Goal: Task Accomplishment & Management: Manage account settings

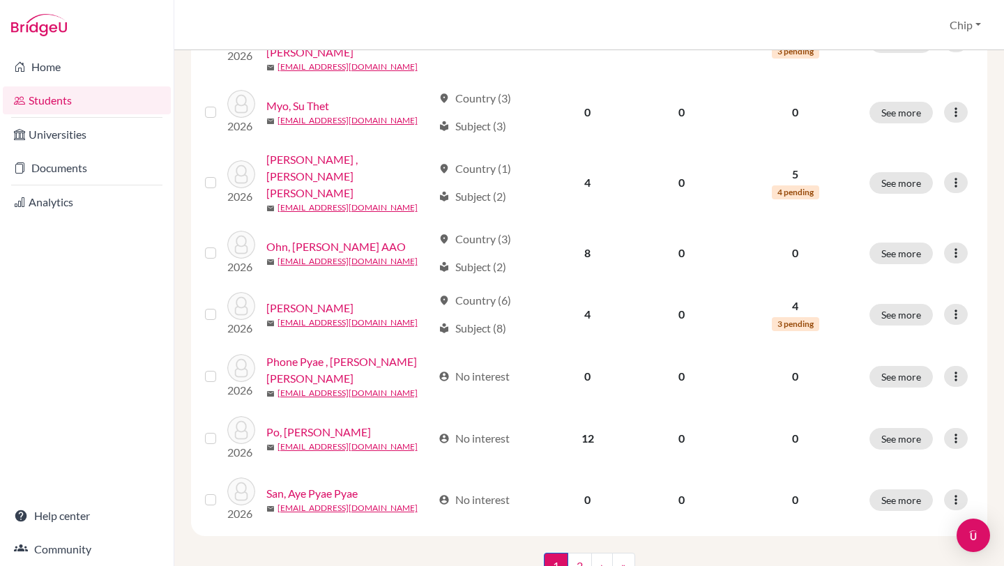
scroll to position [1017, 0]
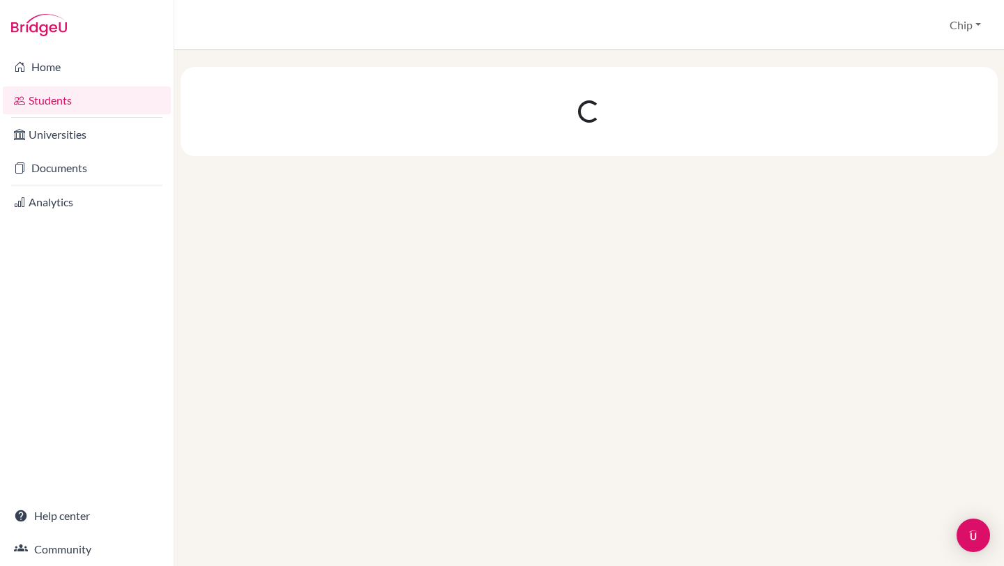
scroll to position [0, 0]
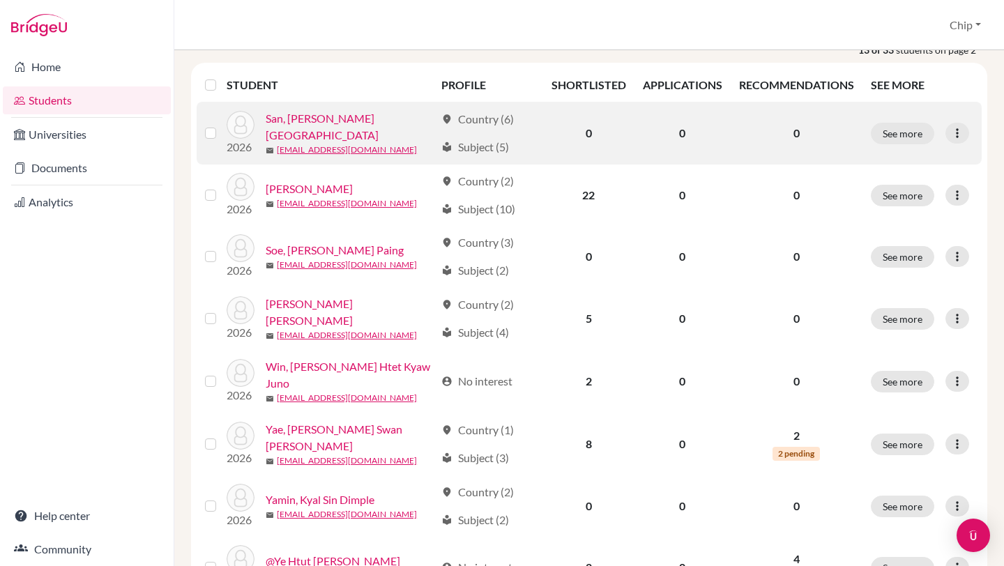
scroll to position [190, 0]
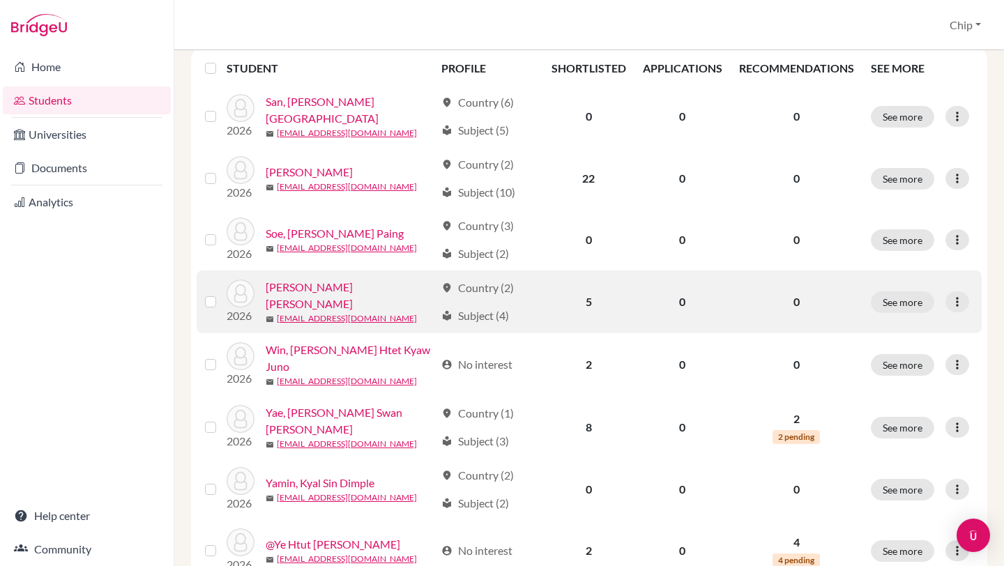
click at [317, 294] on link "[PERSON_NAME] [PERSON_NAME]" at bounding box center [350, 295] width 169 height 33
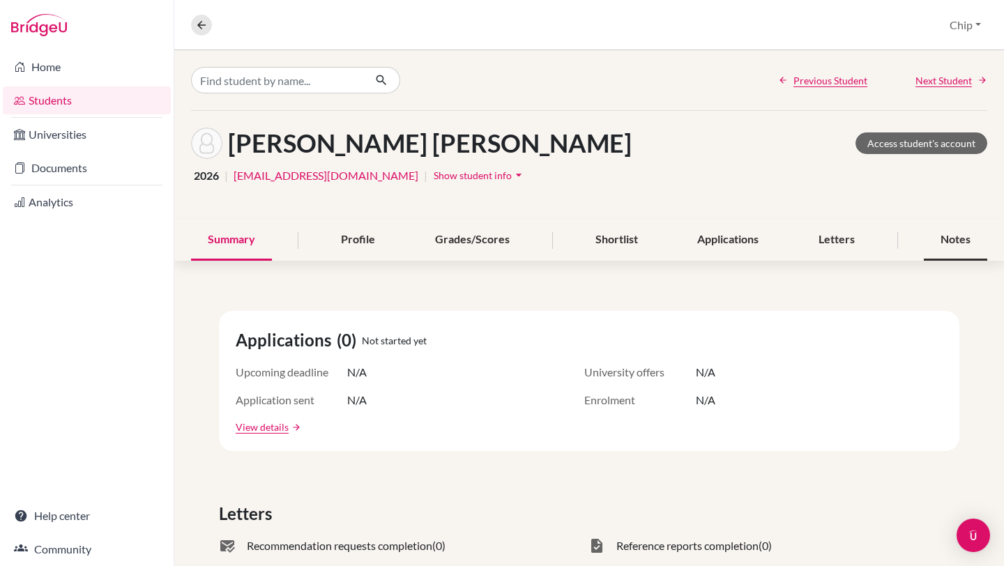
click at [930, 242] on div "Notes" at bounding box center [955, 240] width 63 height 41
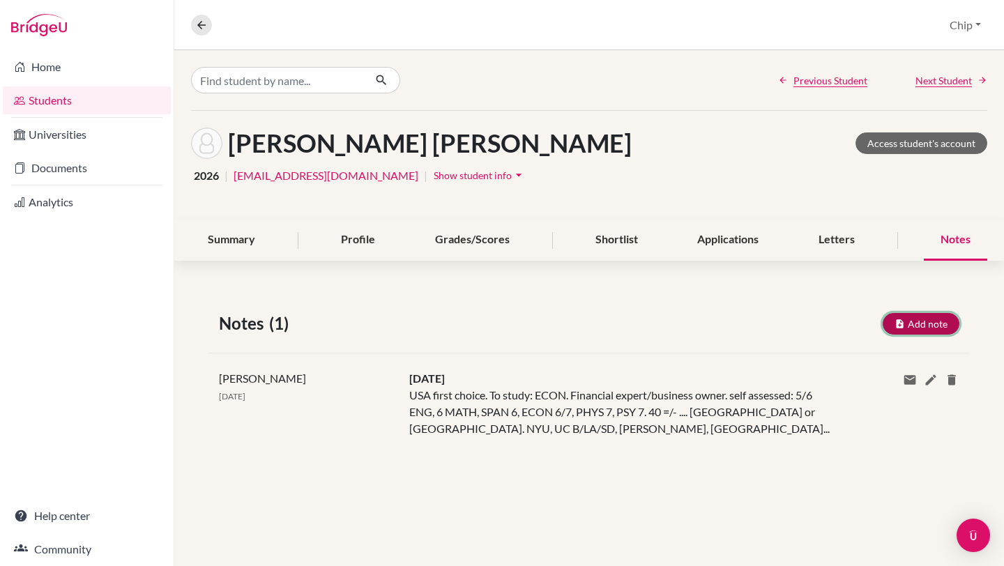
click at [920, 327] on button "Add note" at bounding box center [921, 324] width 77 height 22
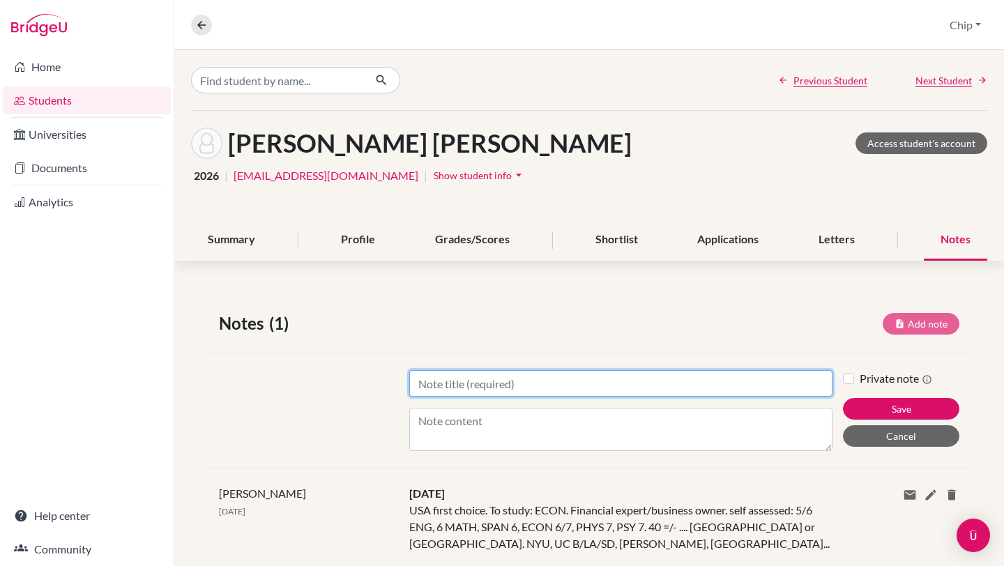
click at [497, 378] on input "Title" at bounding box center [620, 383] width 423 height 26
type input "[DATE]"
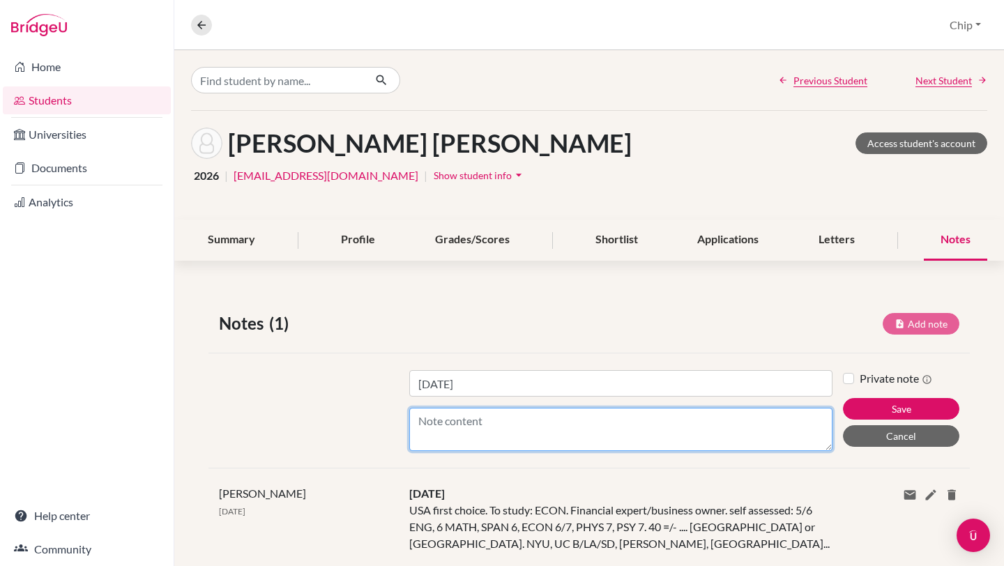
click at [498, 422] on textarea "Content" at bounding box center [620, 429] width 423 height 43
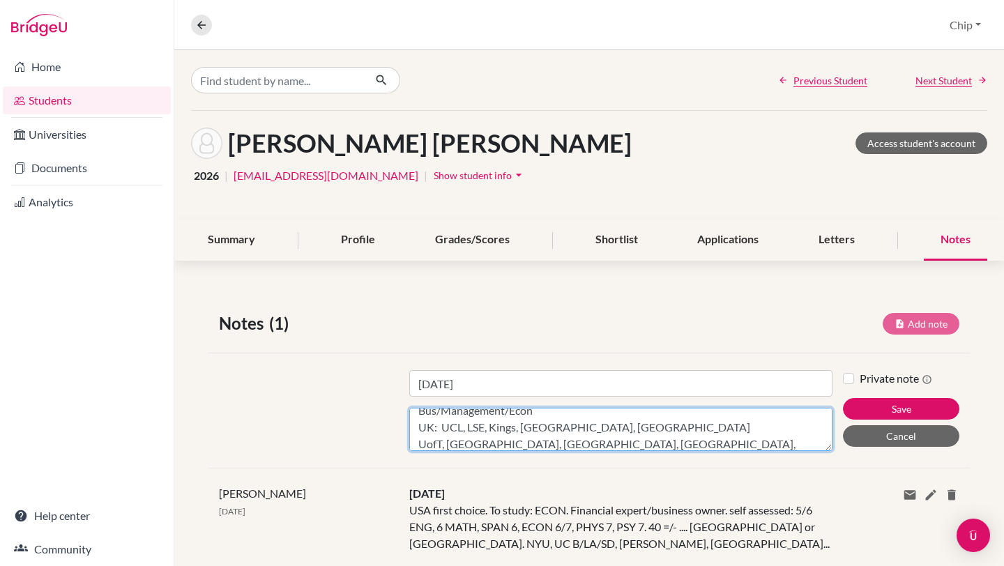
scroll to position [27, 0]
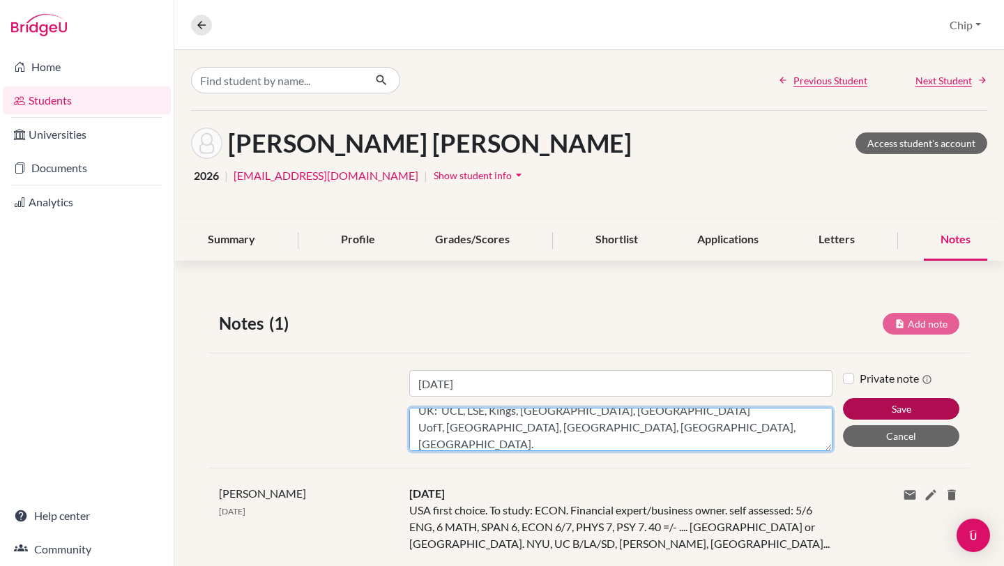
type textarea "Bus/Management/Econ UK: UCL, LSE, Kings, [GEOGRAPHIC_DATA], [GEOGRAPHIC_DATA] U…"
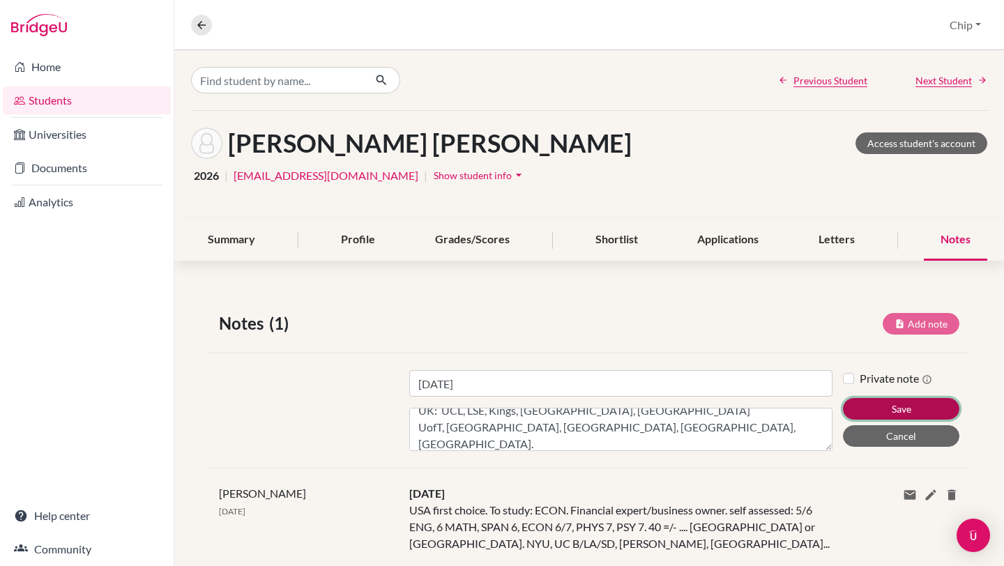
click at [902, 402] on button "Save" at bounding box center [901, 409] width 116 height 22
